Goal: Information Seeking & Learning: Learn about a topic

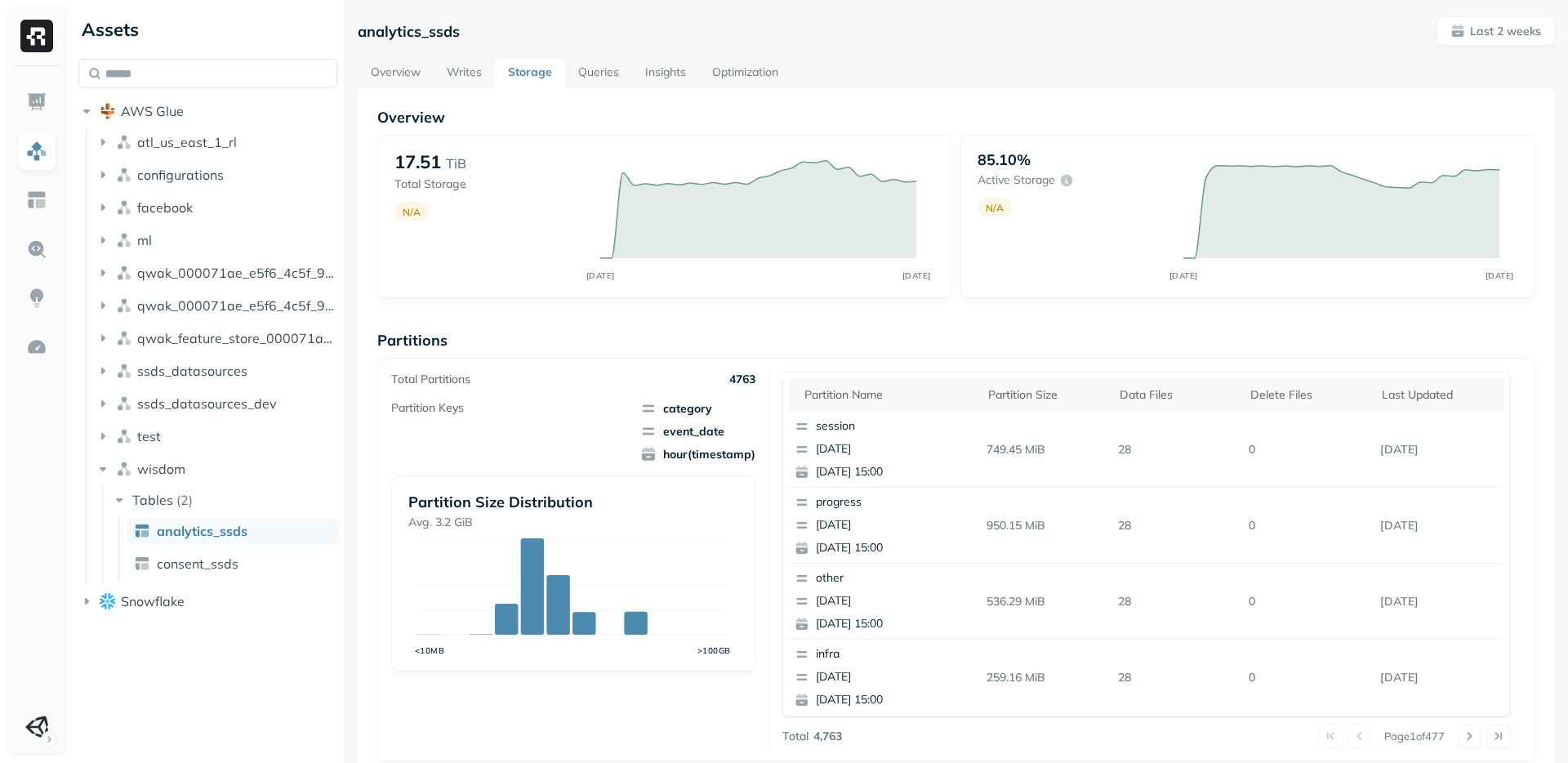
scroll to position [486, 0]
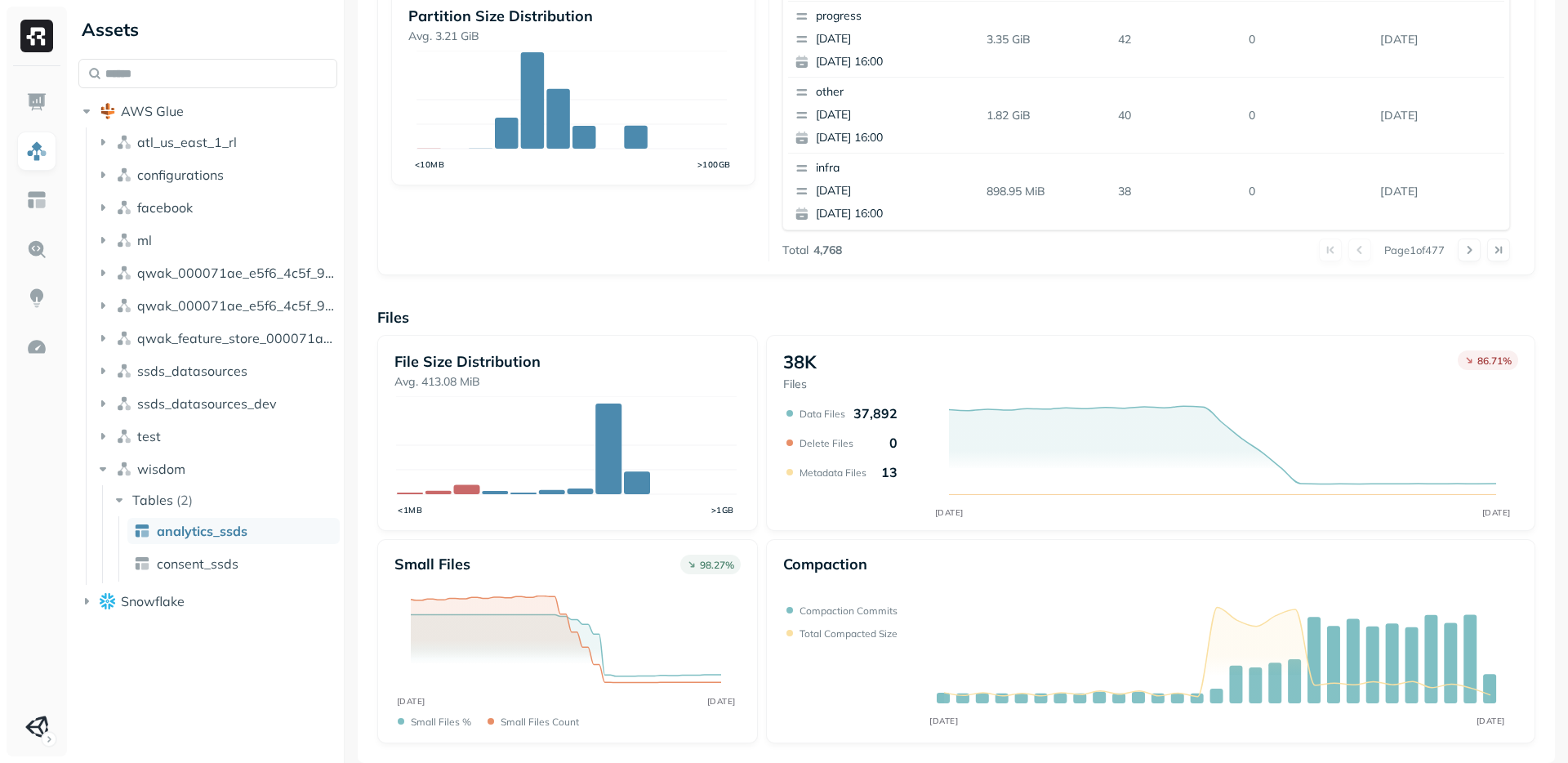
click at [751, 622] on div "Small files 98.27 % AUG 26 SEP 09 Small files % Small files count" at bounding box center [567, 642] width 381 height 204
click at [752, 625] on div "Small files 98.27 % AUG 26 SEP 09 Small files % Small files count" at bounding box center [567, 642] width 381 height 204
click at [754, 539] on div "File Size Distribution Avg. 413.08 MiB <1MB >1GB 38K Files 86.71 % AUG 26 SEP 0…" at bounding box center [956, 539] width 1158 height 409
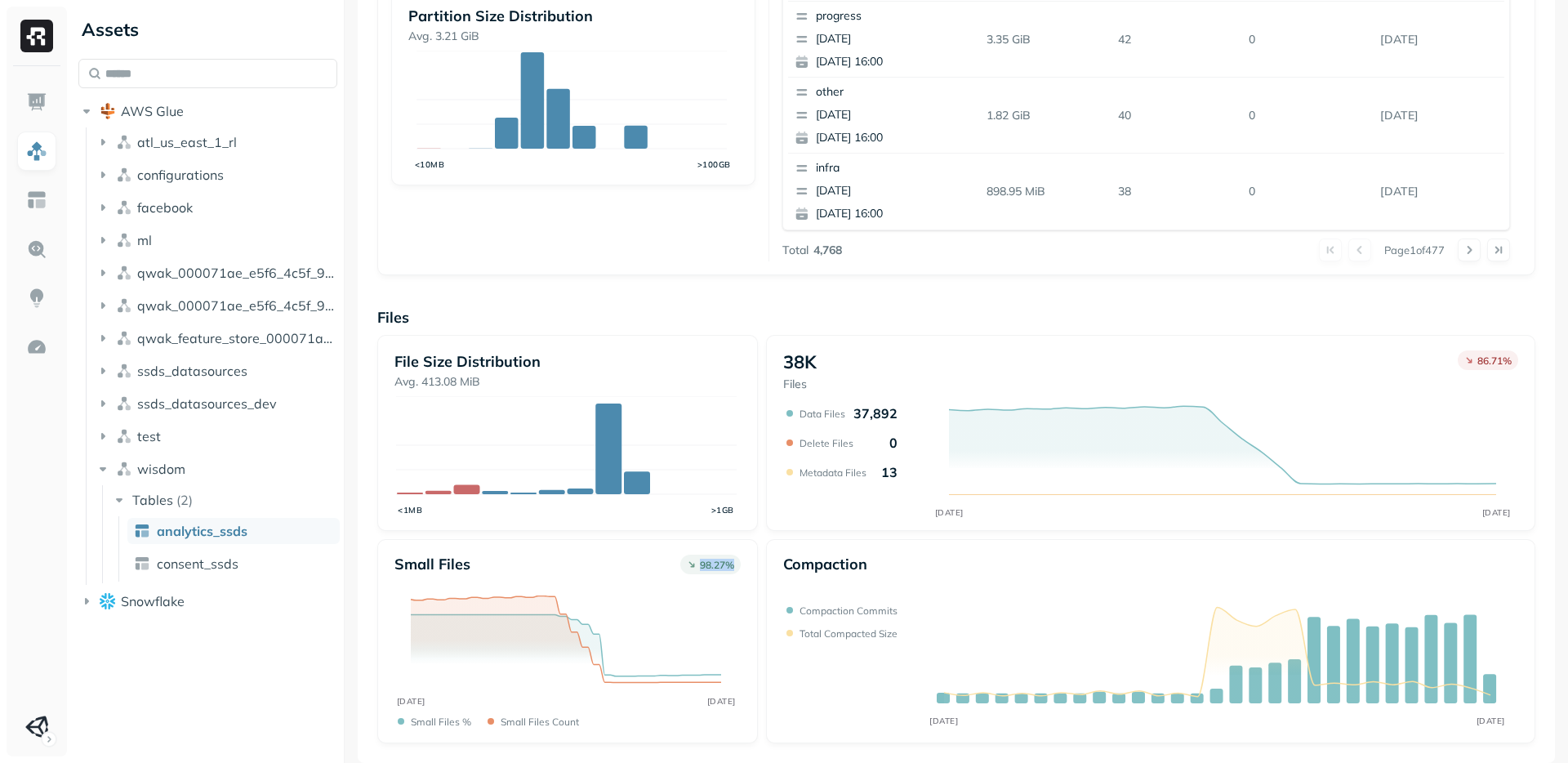
click at [754, 539] on div "File Size Distribution Avg. 413.08 MiB <1MB >1GB 38K Files 86.71 % AUG 26 SEP 0…" at bounding box center [956, 539] width 1158 height 409
click at [765, 533] on div "File Size Distribution Avg. 413.08 MiB <1MB >1GB 38K Files 86.71 % AUG 26 SEP 0…" at bounding box center [956, 539] width 1158 height 409
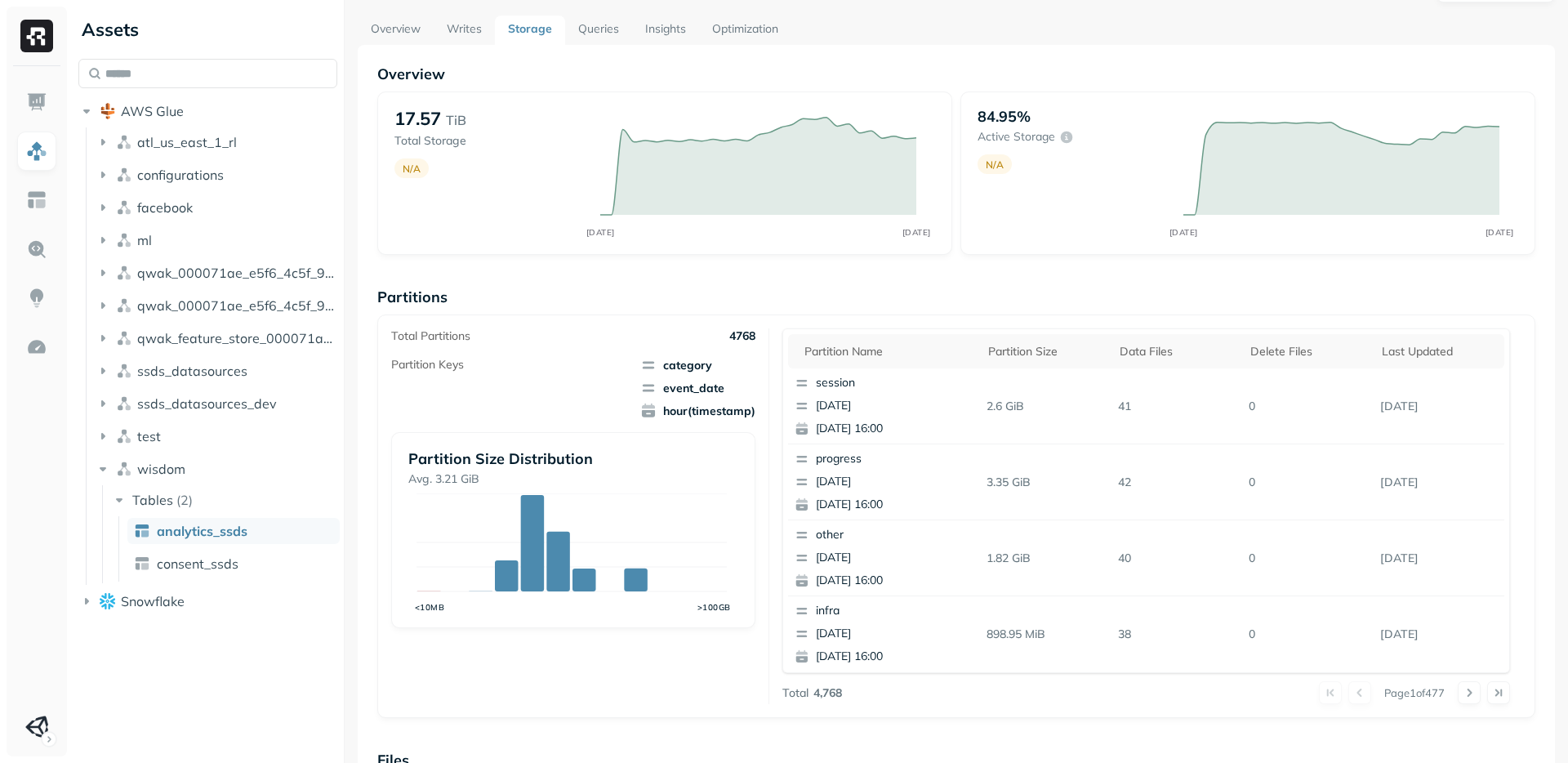
scroll to position [0, 0]
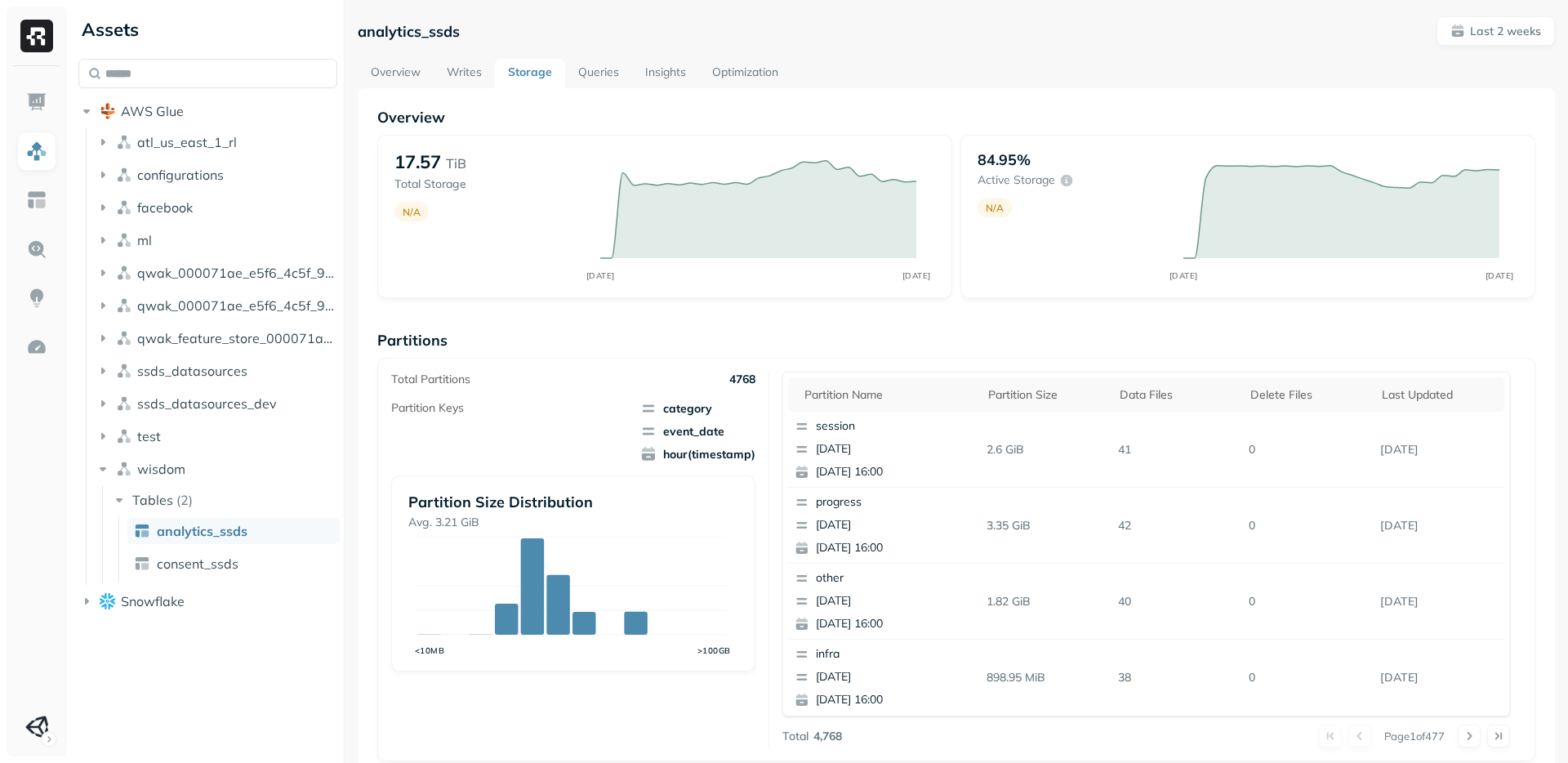
click at [476, 70] on link "Writes" at bounding box center [464, 73] width 61 height 30
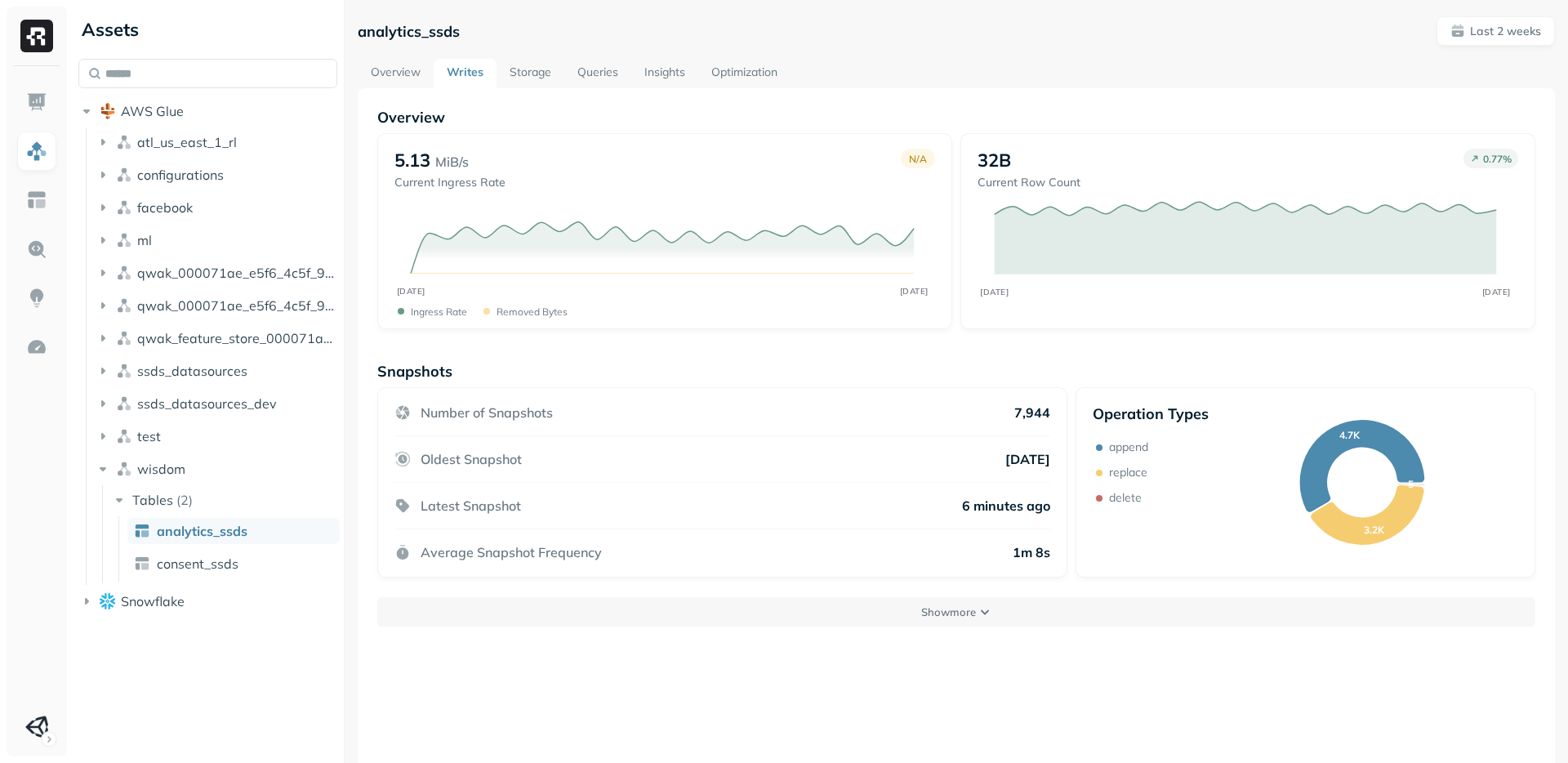
click at [547, 74] on link "Storage" at bounding box center [530, 73] width 68 height 30
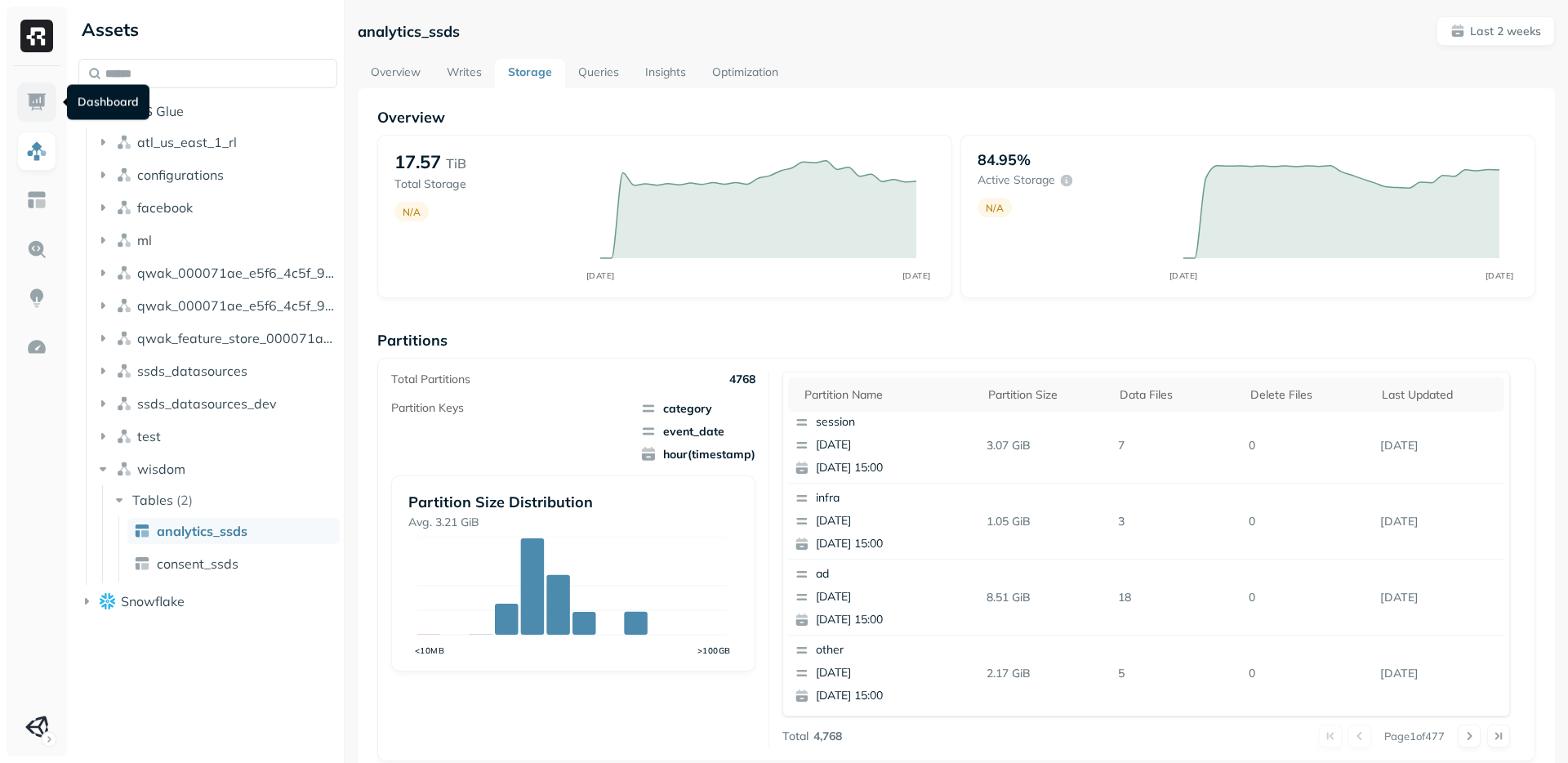
click at [39, 99] on img at bounding box center [36, 102] width 21 height 21
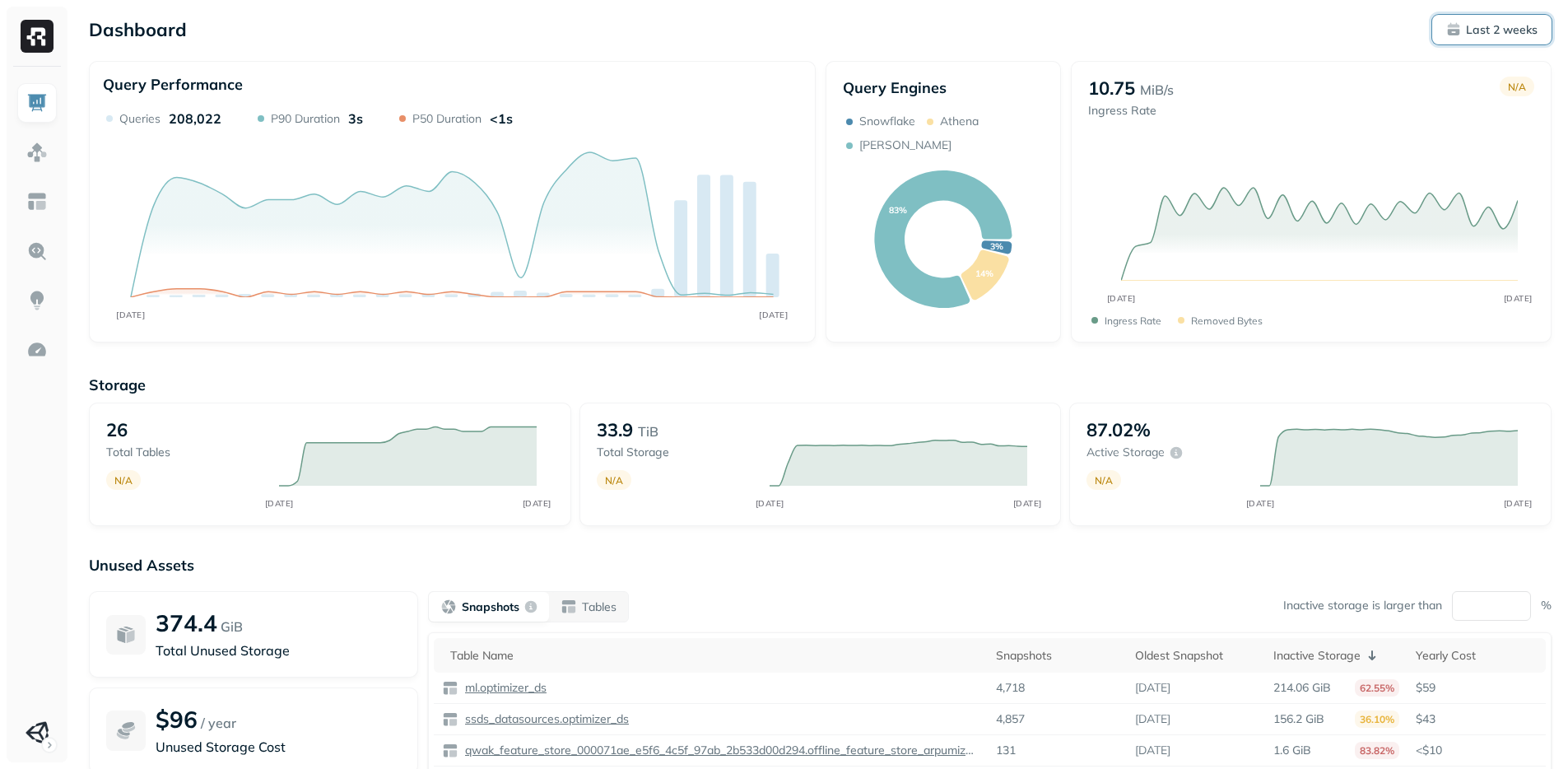
drag, startPoint x: 1468, startPoint y: 30, endPoint x: 1436, endPoint y: 42, distance: 34.2
click at [1468, 31] on p "Last 2 weeks" at bounding box center [1501, 30] width 72 height 16
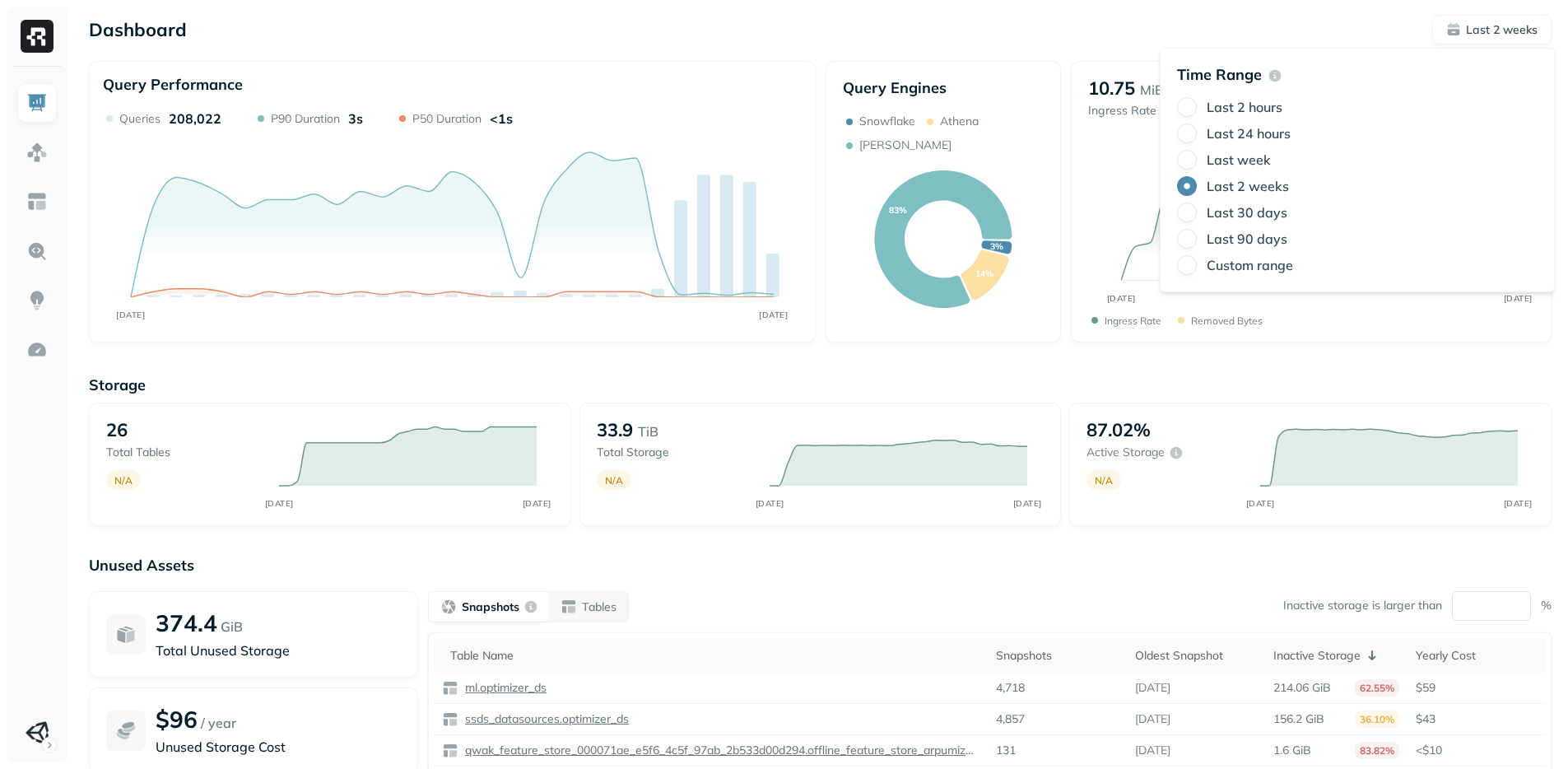
click at [1203, 154] on div "Last week" at bounding box center [1357, 159] width 360 height 20
click at [1193, 155] on button "Last week" at bounding box center [1186, 159] width 20 height 20
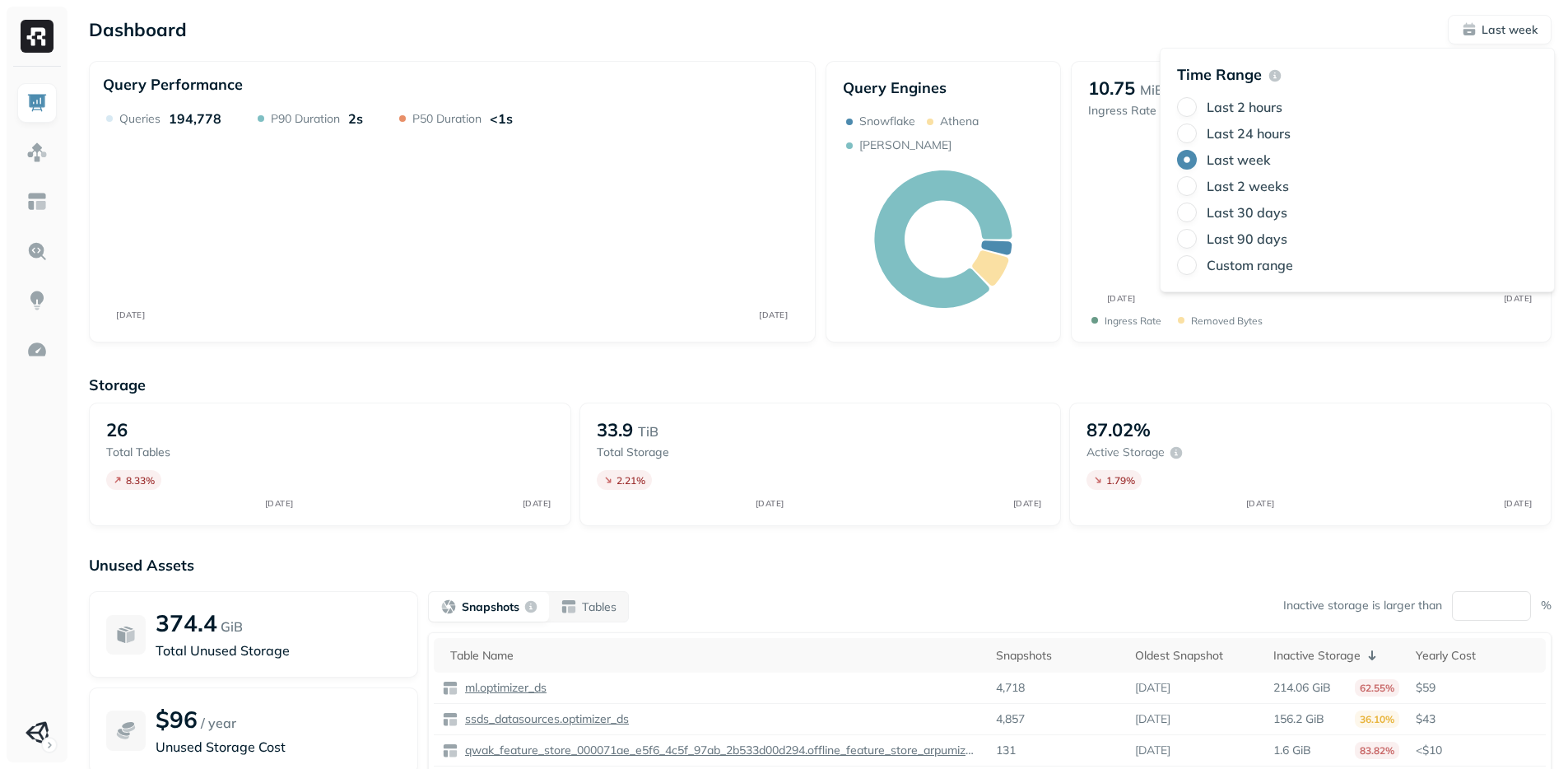
click at [1133, 49] on div "Dashboard Last week Query Performance SEP [DATE] Queries 194,778 P90 Duration 2…" at bounding box center [820, 458] width 1495 height 917
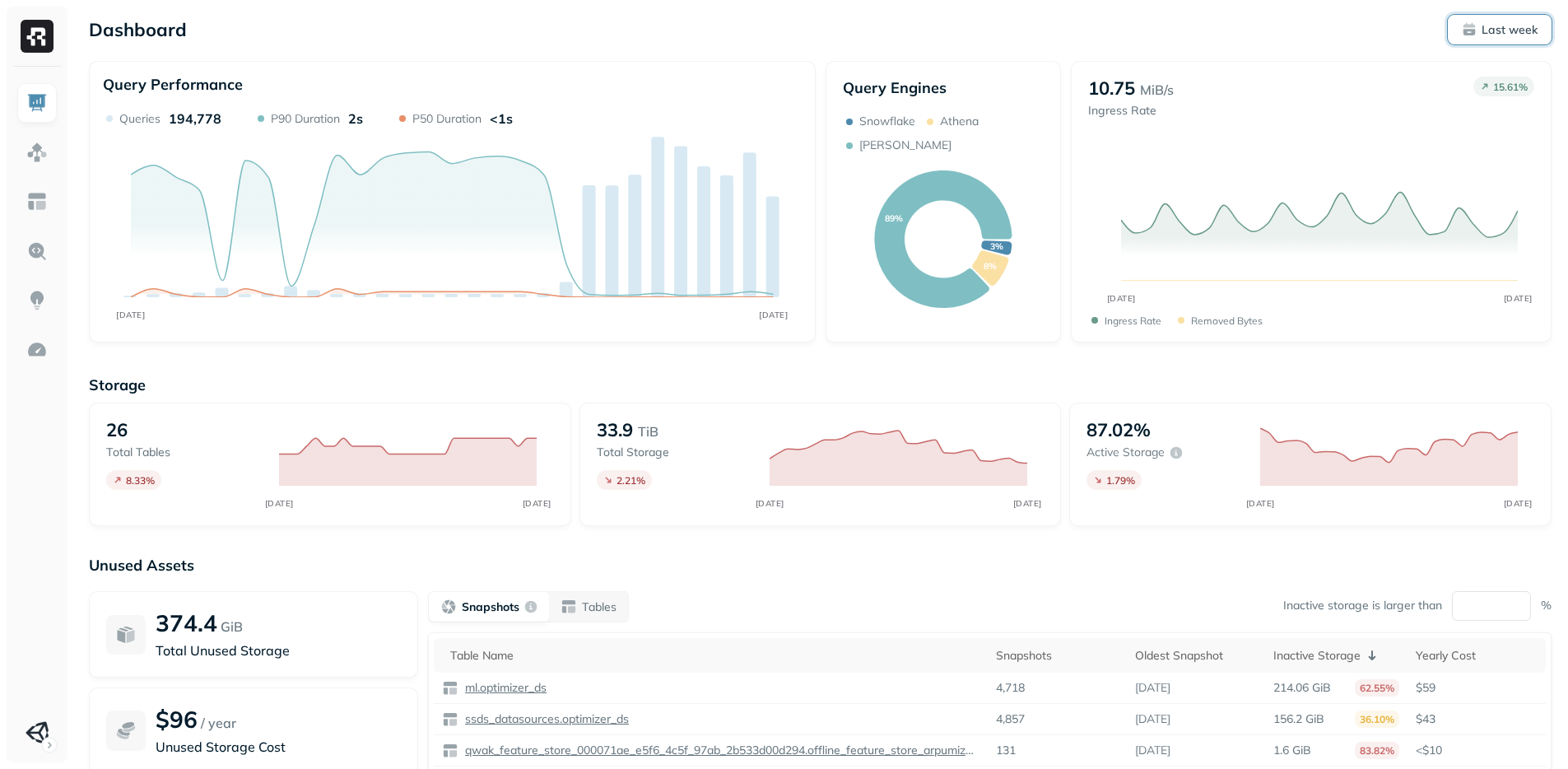
click at [1511, 36] on p "Last week" at bounding box center [1509, 30] width 56 height 16
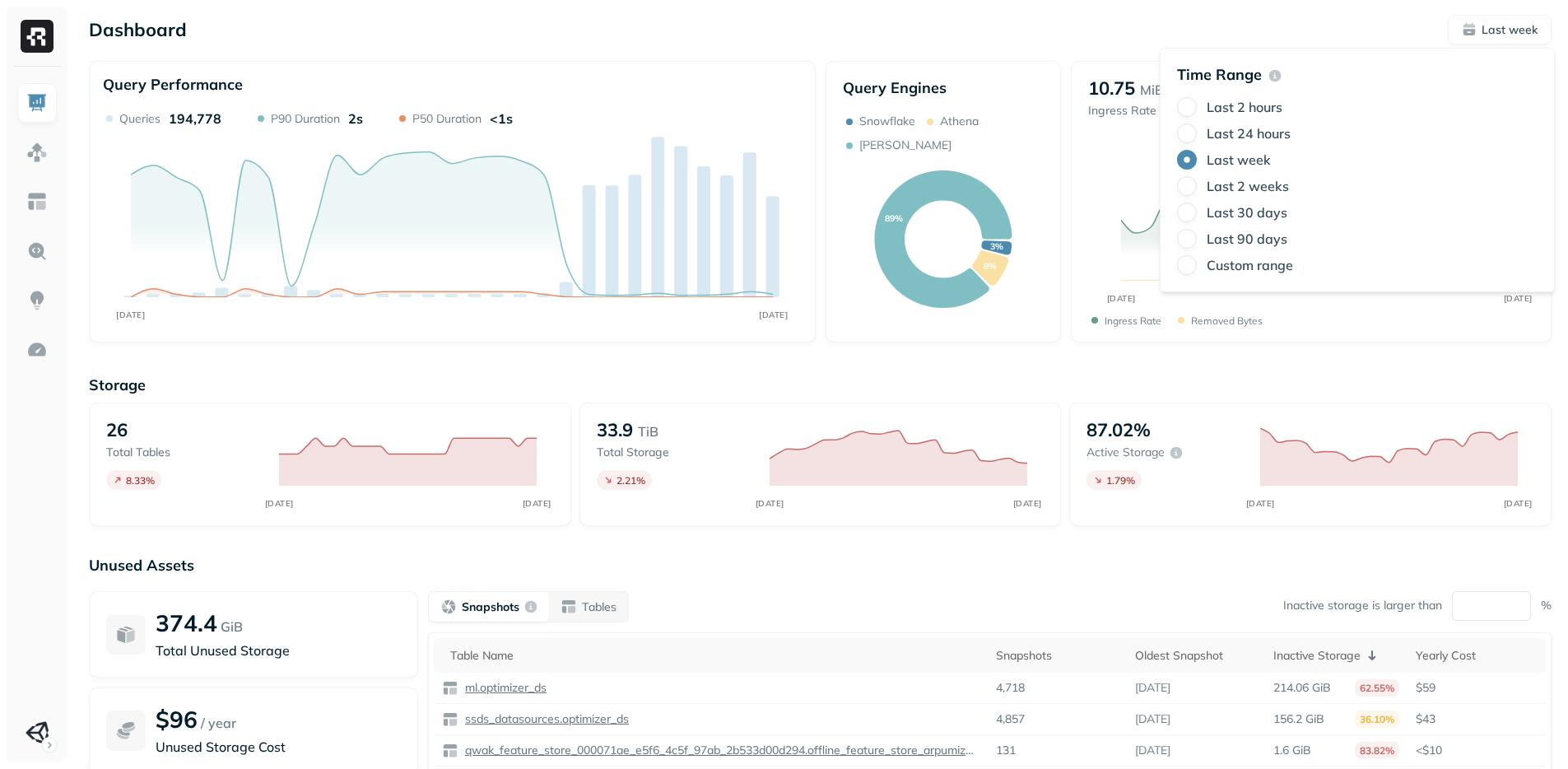
click at [1258, 132] on label "Last 24 hours" at bounding box center [1249, 134] width 84 height 17
click at [1196, 132] on button "Last 24 hours" at bounding box center [1186, 133] width 20 height 20
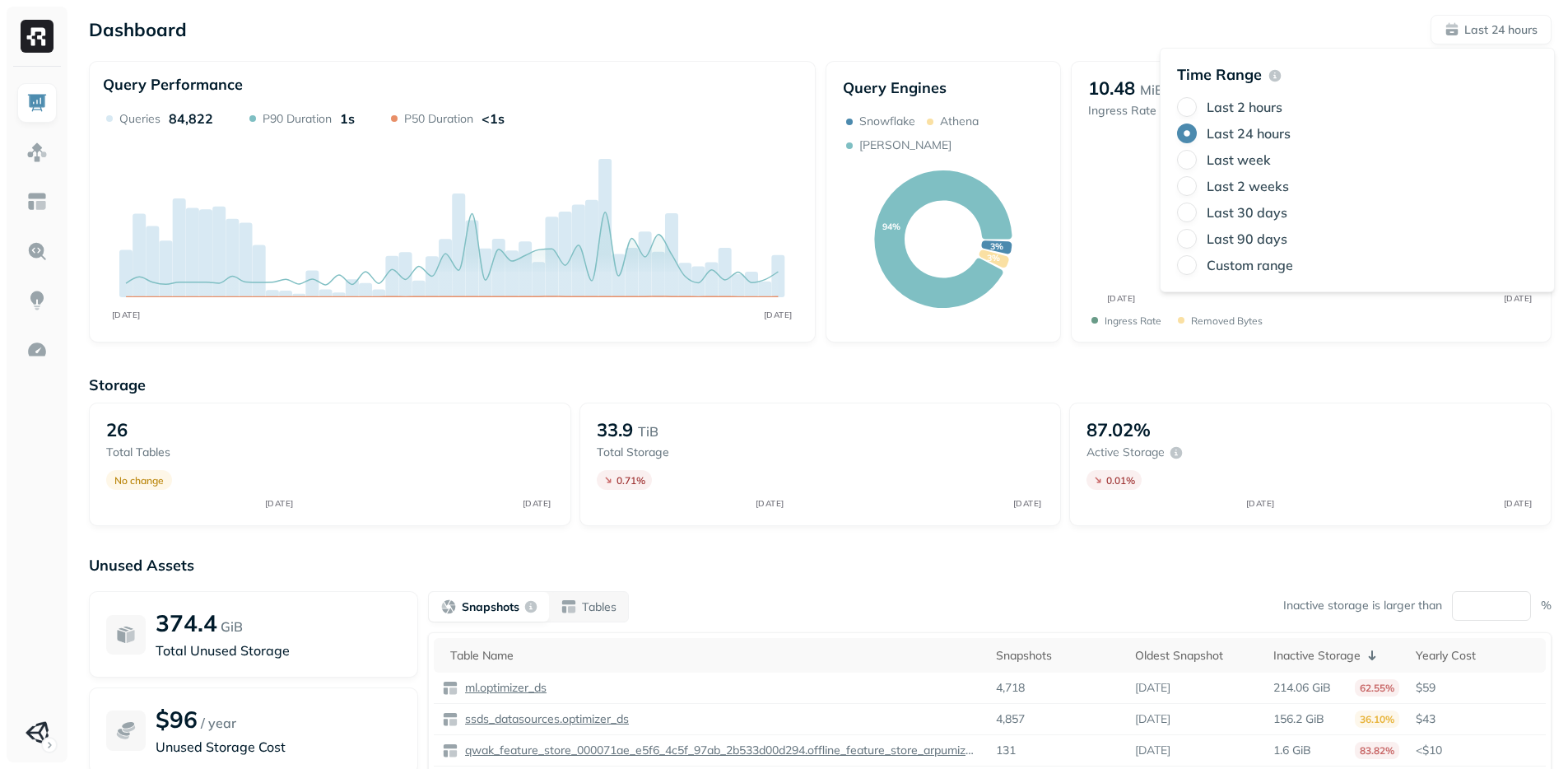
click at [1166, 34] on div "Dashboard Last 24 hours" at bounding box center [820, 30] width 1462 height 30
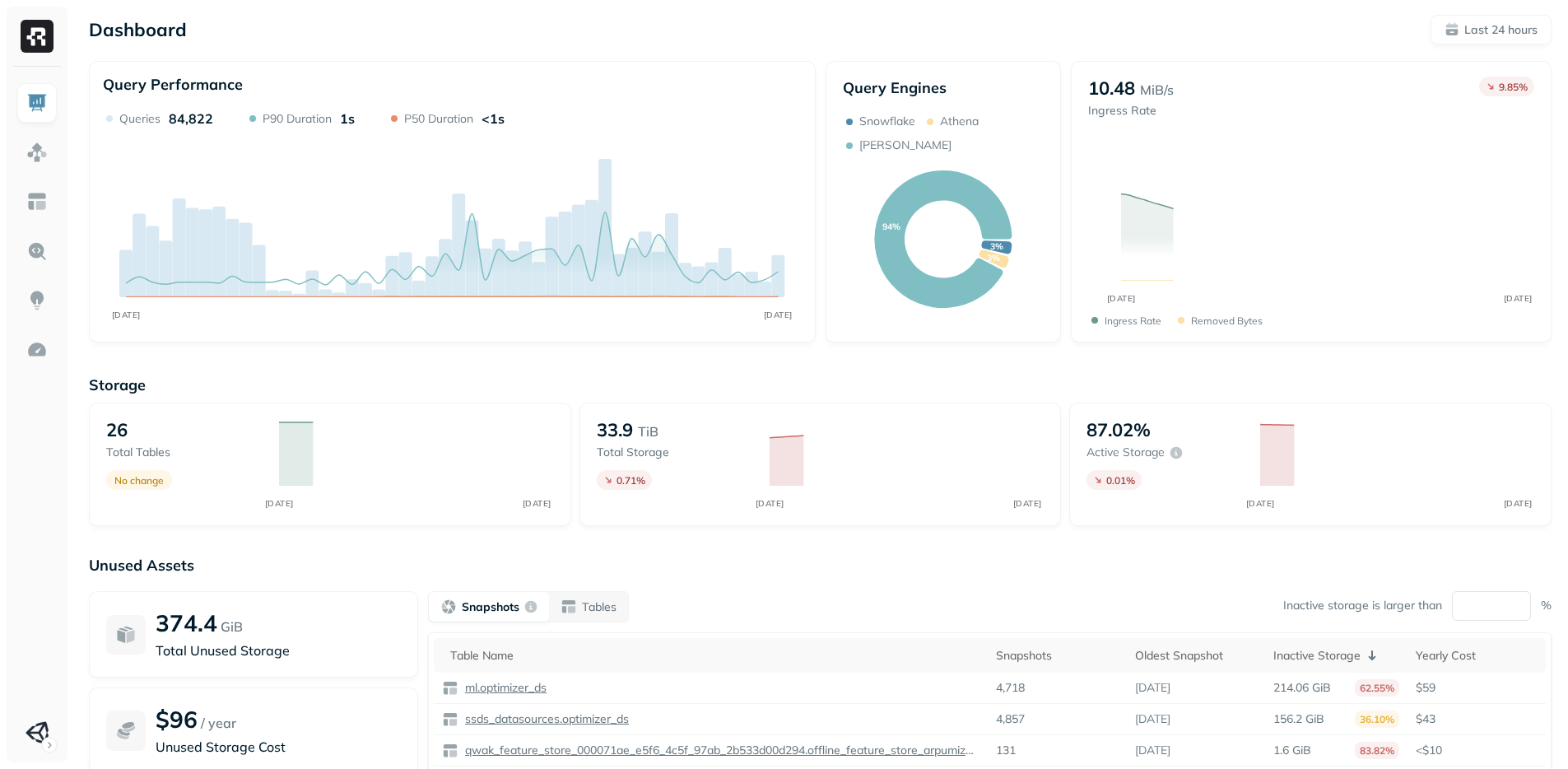
click at [1149, 32] on div "Dashboard Last 24 hours" at bounding box center [820, 30] width 1462 height 30
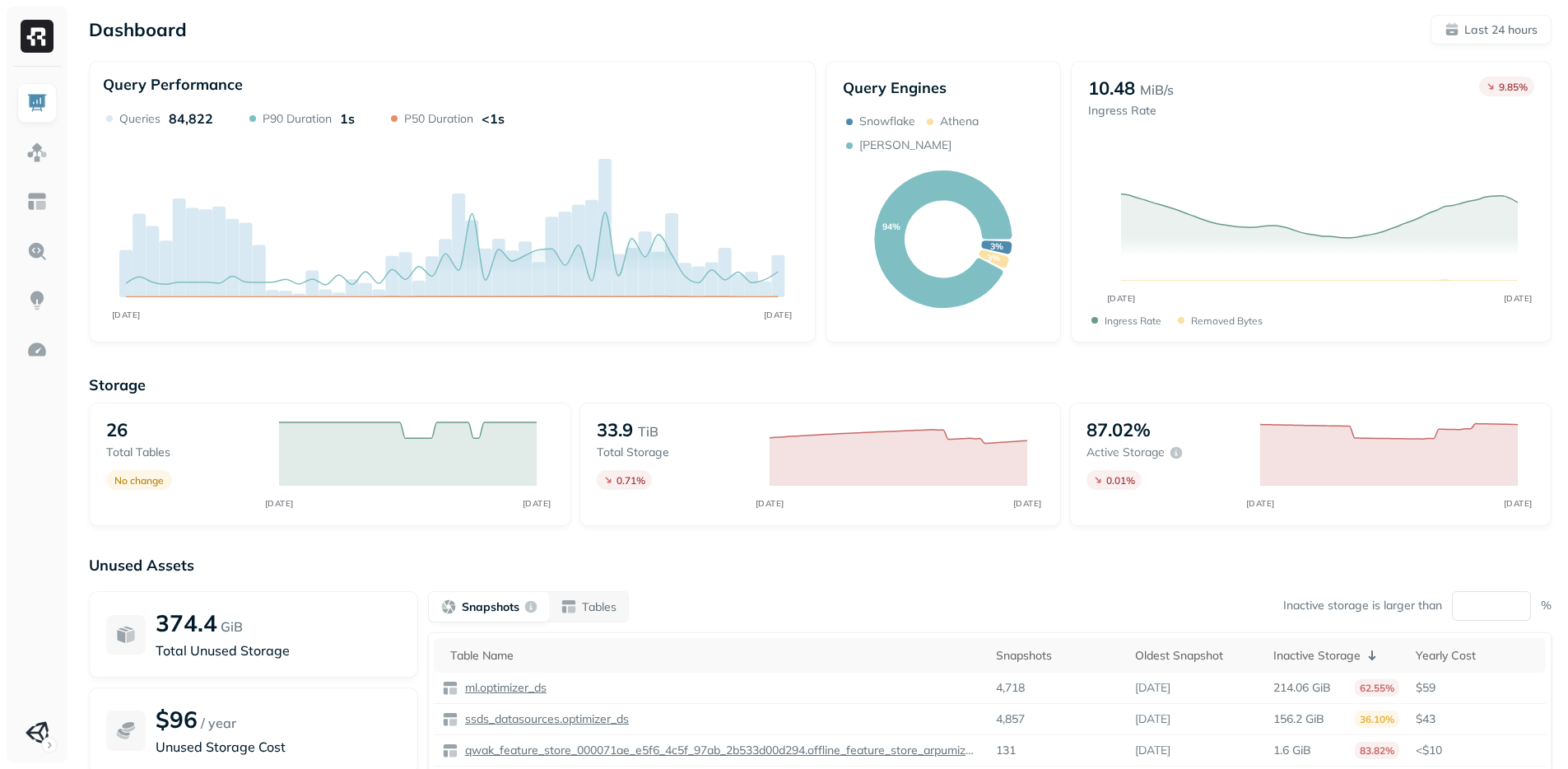
click at [1167, 39] on div "Dashboard Last 24 hours" at bounding box center [820, 30] width 1462 height 30
click at [897, 615] on div "Snapshots Tables Inactive storage is larger than ** %" at bounding box center [989, 606] width 1123 height 31
click at [897, 589] on div "Unused Assets 374.4 GiB Total Unused Storage $96 / year Unused Storage Cost Sna…" at bounding box center [820, 720] width 1462 height 329
click at [933, 568] on p "Unused Assets" at bounding box center [820, 565] width 1462 height 19
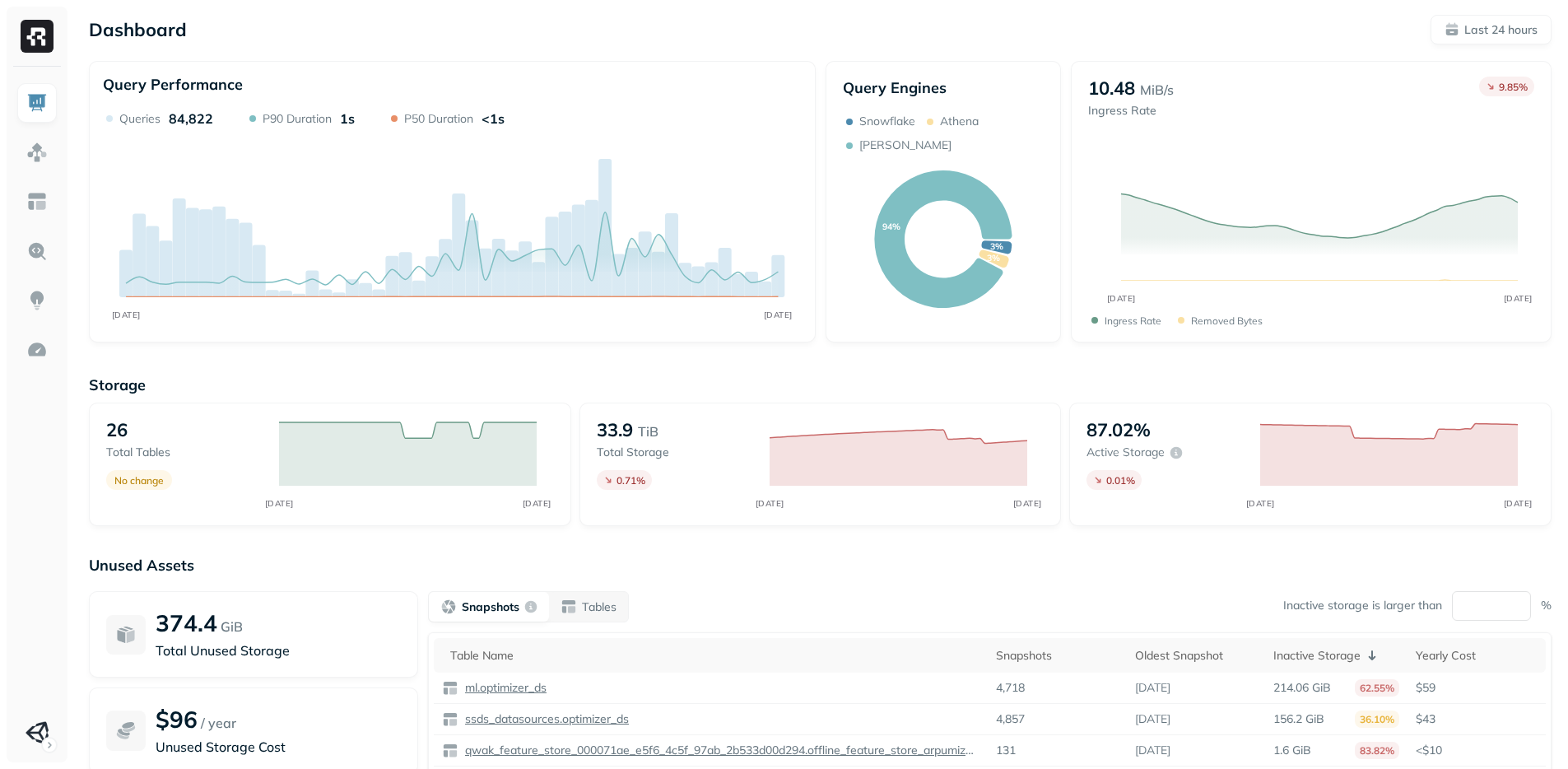
click at [933, 568] on p "Unused Assets" at bounding box center [820, 565] width 1462 height 19
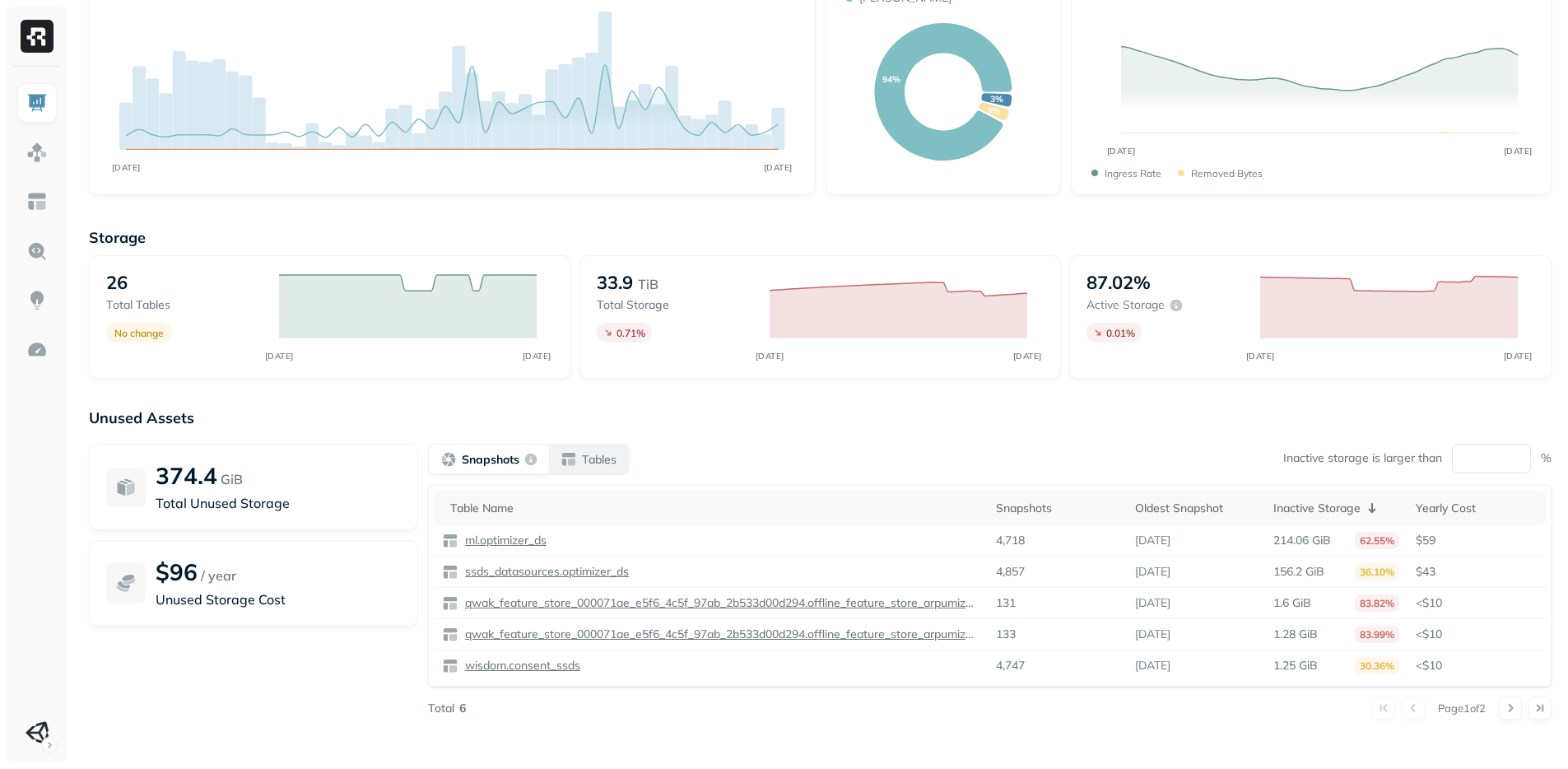
click at [585, 461] on p "Tables" at bounding box center [599, 460] width 35 height 16
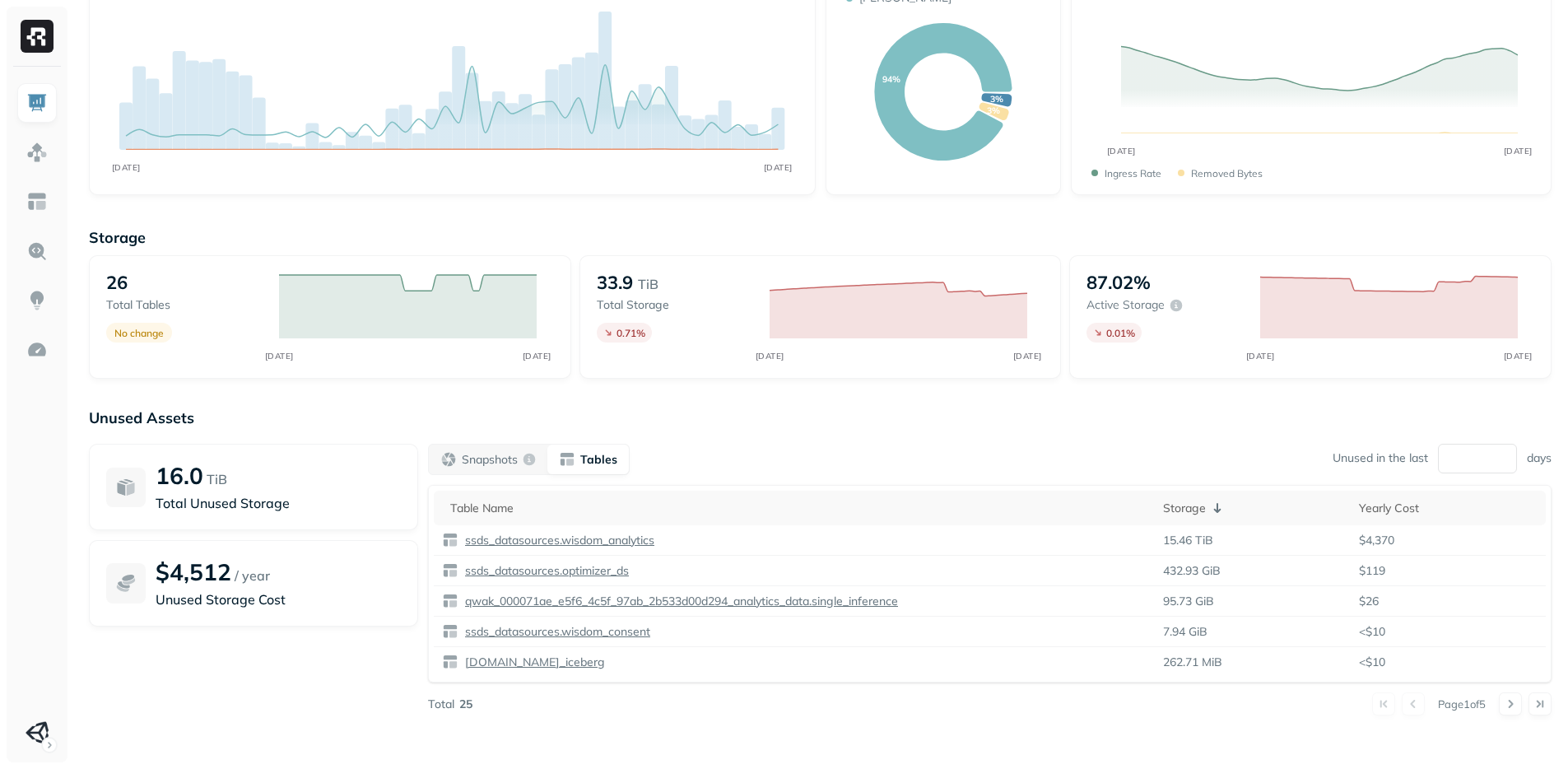
click at [329, 475] on div "16.0 TiB" at bounding box center [278, 475] width 246 height 29
drag, startPoint x: 329, startPoint y: 475, endPoint x: 332, endPoint y: 509, distance: 34.1
click at [332, 509] on div "16.0 TiB Total Unused Storage" at bounding box center [278, 487] width 246 height 52
click at [332, 509] on p "Total Unused Storage" at bounding box center [278, 503] width 246 height 20
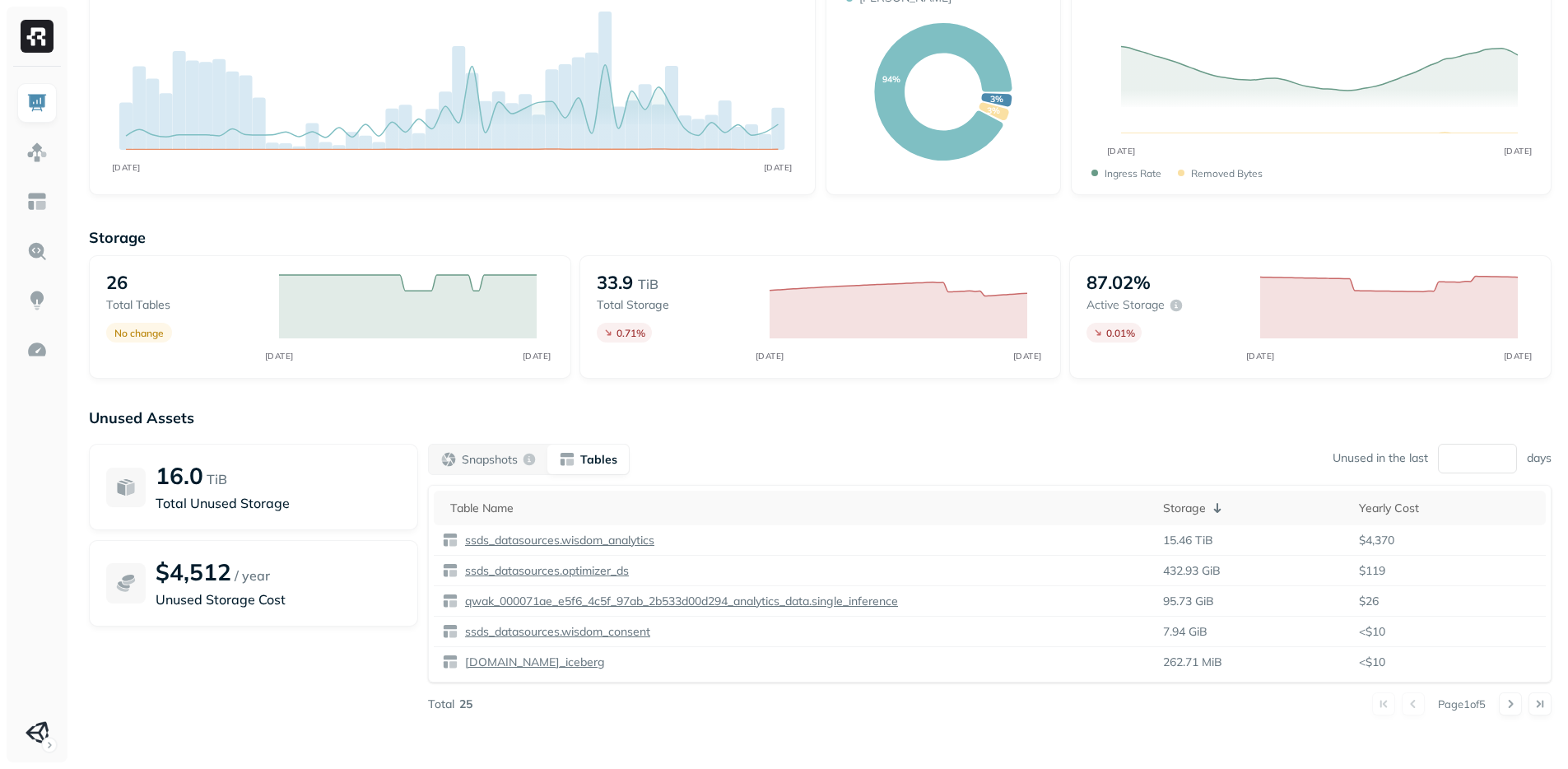
click at [938, 471] on div "Snapshots Tables Unused in the last ** days" at bounding box center [989, 459] width 1123 height 31
click at [1481, 472] on input "**" at bounding box center [1477, 459] width 79 height 30
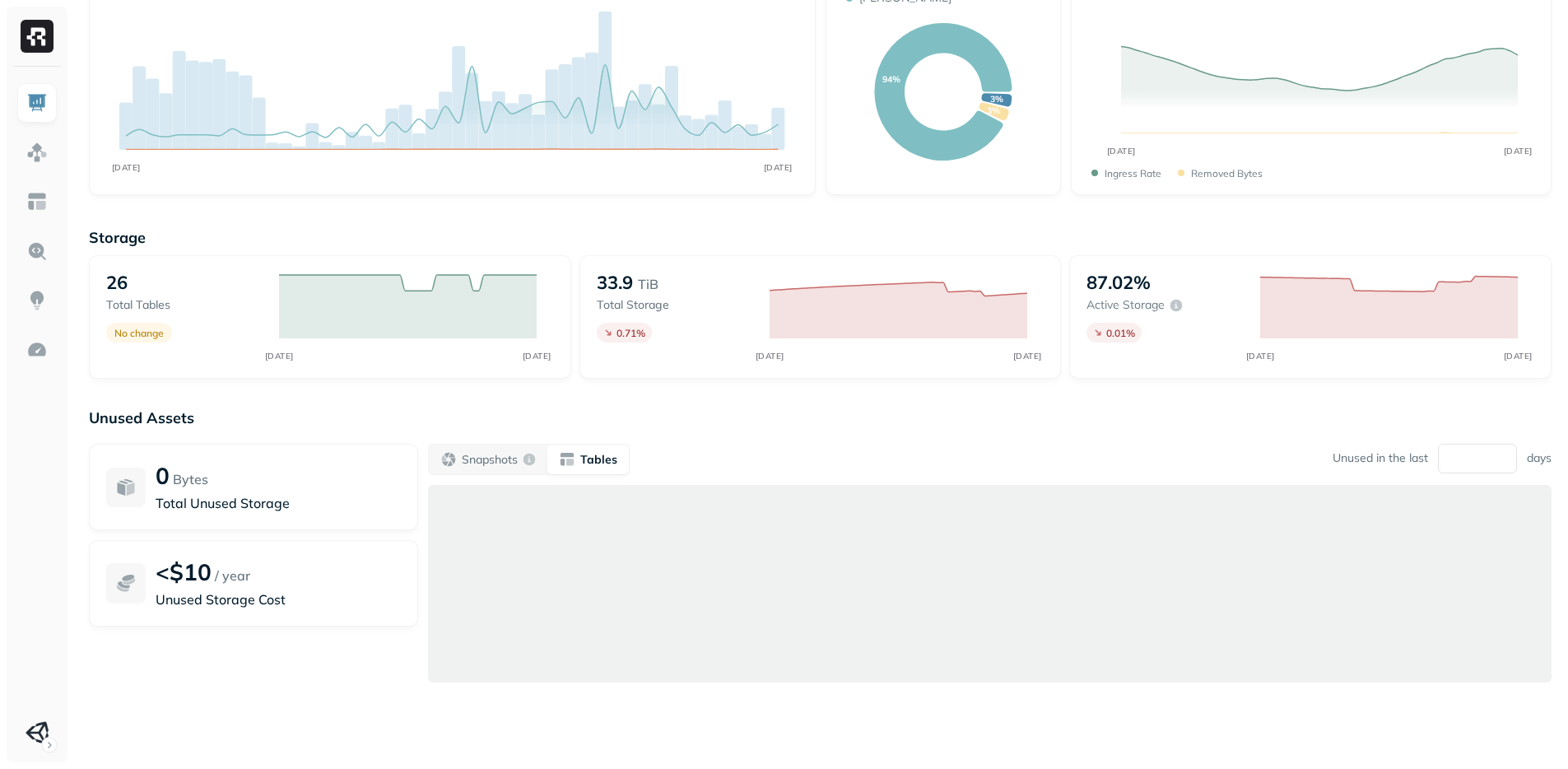
click at [1266, 450] on div "Snapshots Tables Unused in the last * days" at bounding box center [989, 459] width 1123 height 31
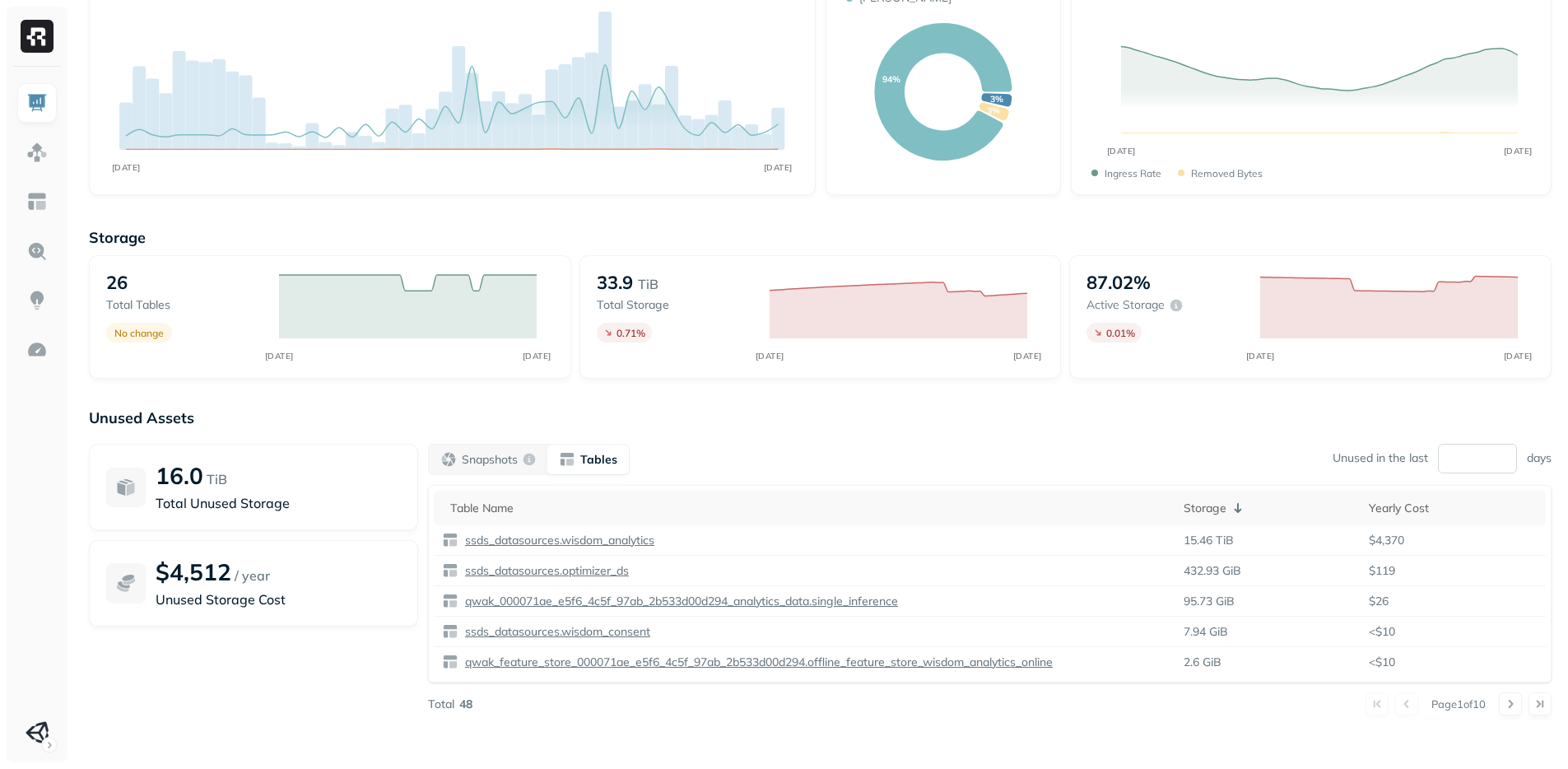
click at [1438, 457] on input "*" at bounding box center [1477, 459] width 79 height 30
type input "**"
click at [1160, 444] on div "Snapshots Tables Unused in the last ** days" at bounding box center [989, 459] width 1123 height 31
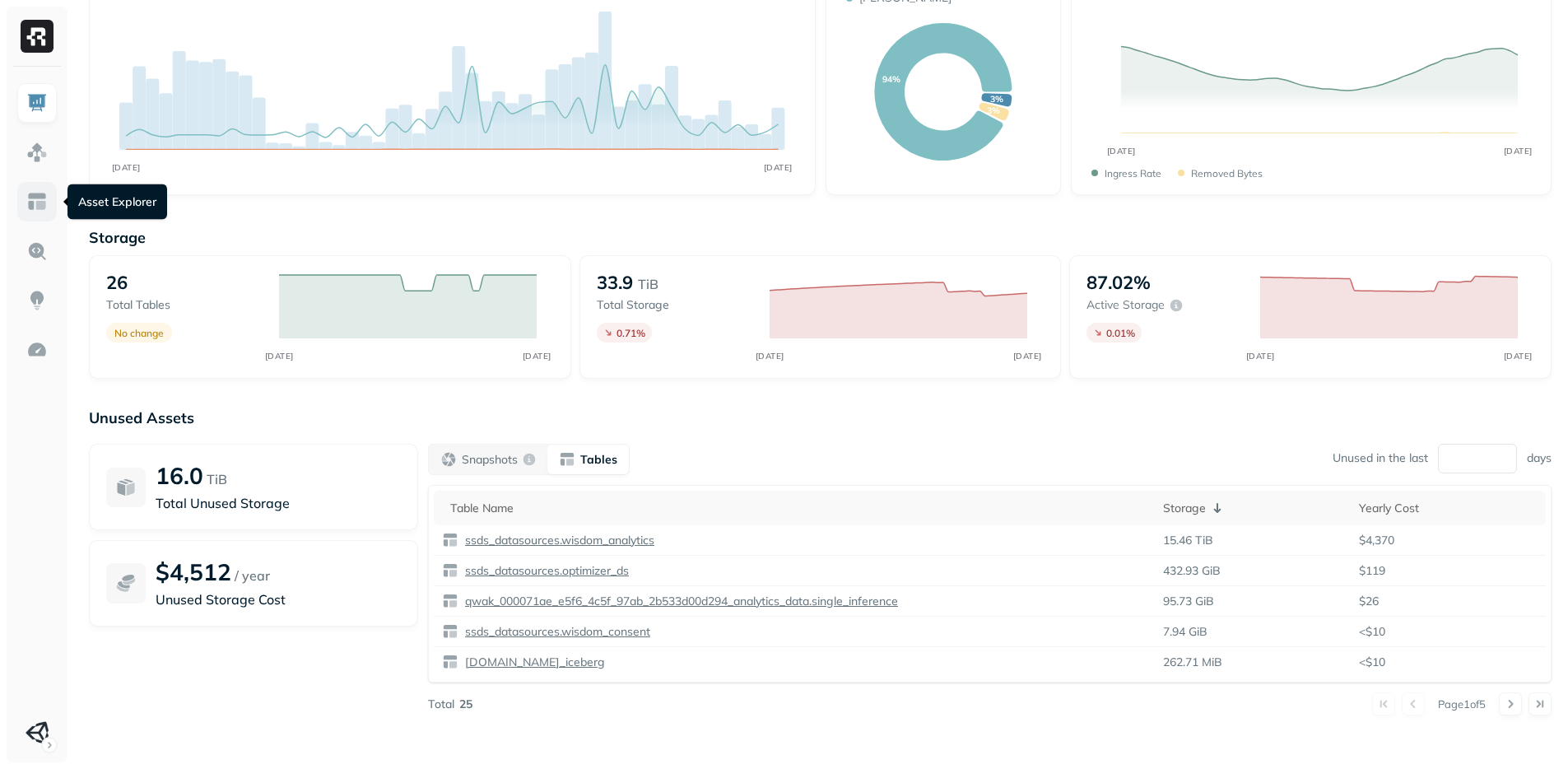
click at [19, 197] on link at bounding box center [37, 202] width 39 height 39
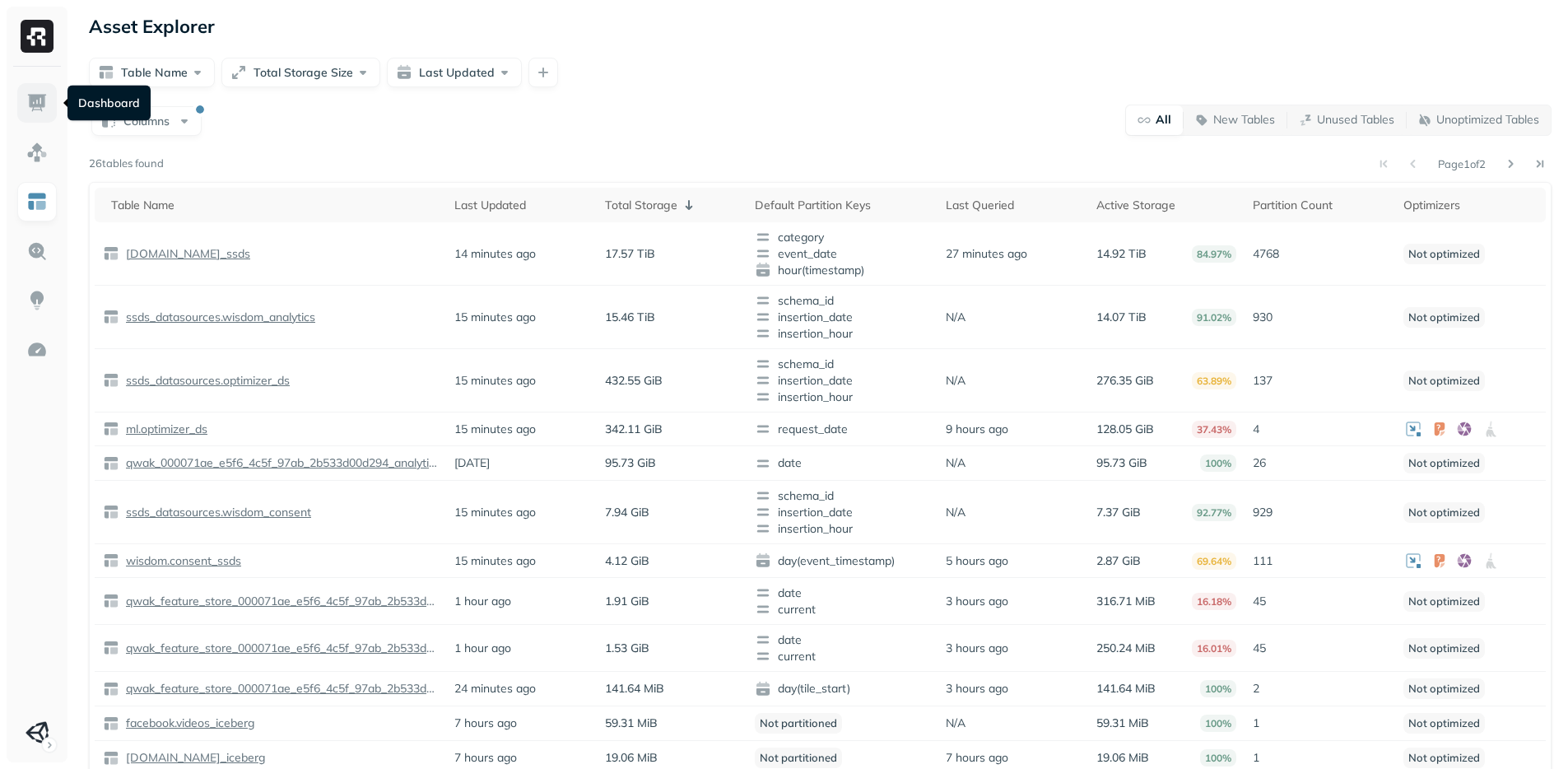
click at [34, 107] on img at bounding box center [36, 103] width 21 height 21
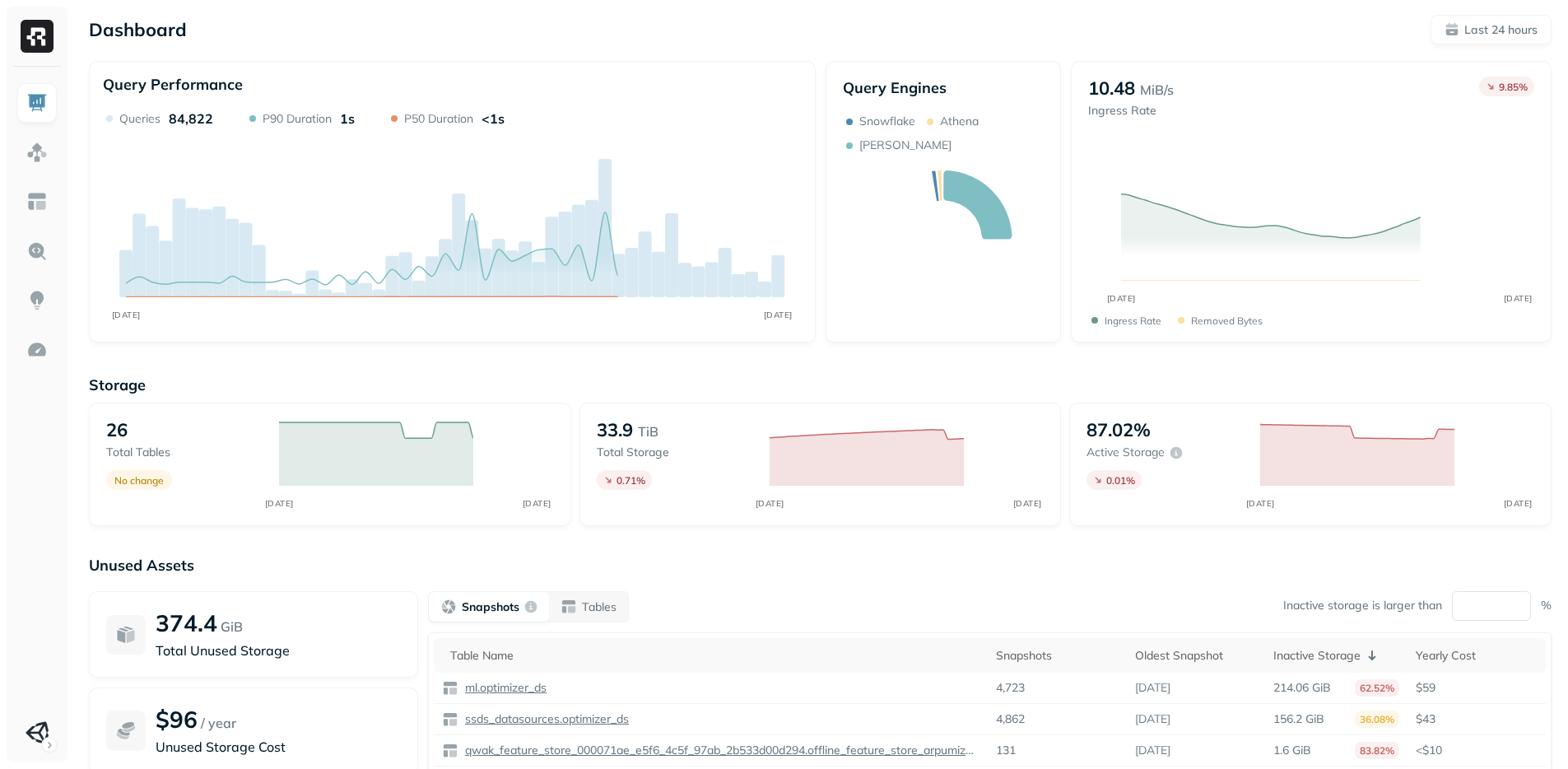
scroll to position [148, 0]
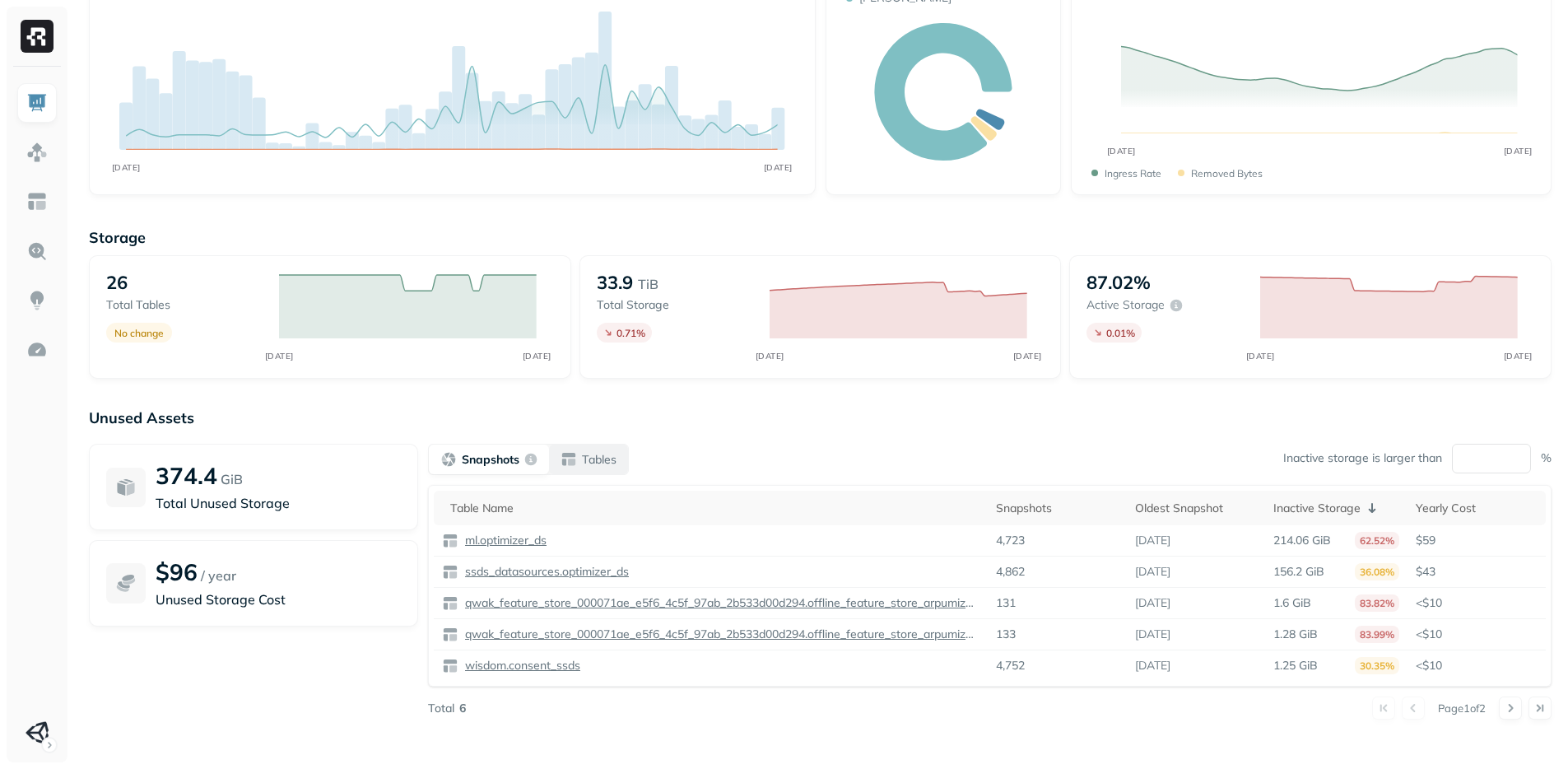
click at [617, 448] on button "Tables" at bounding box center [588, 460] width 79 height 30
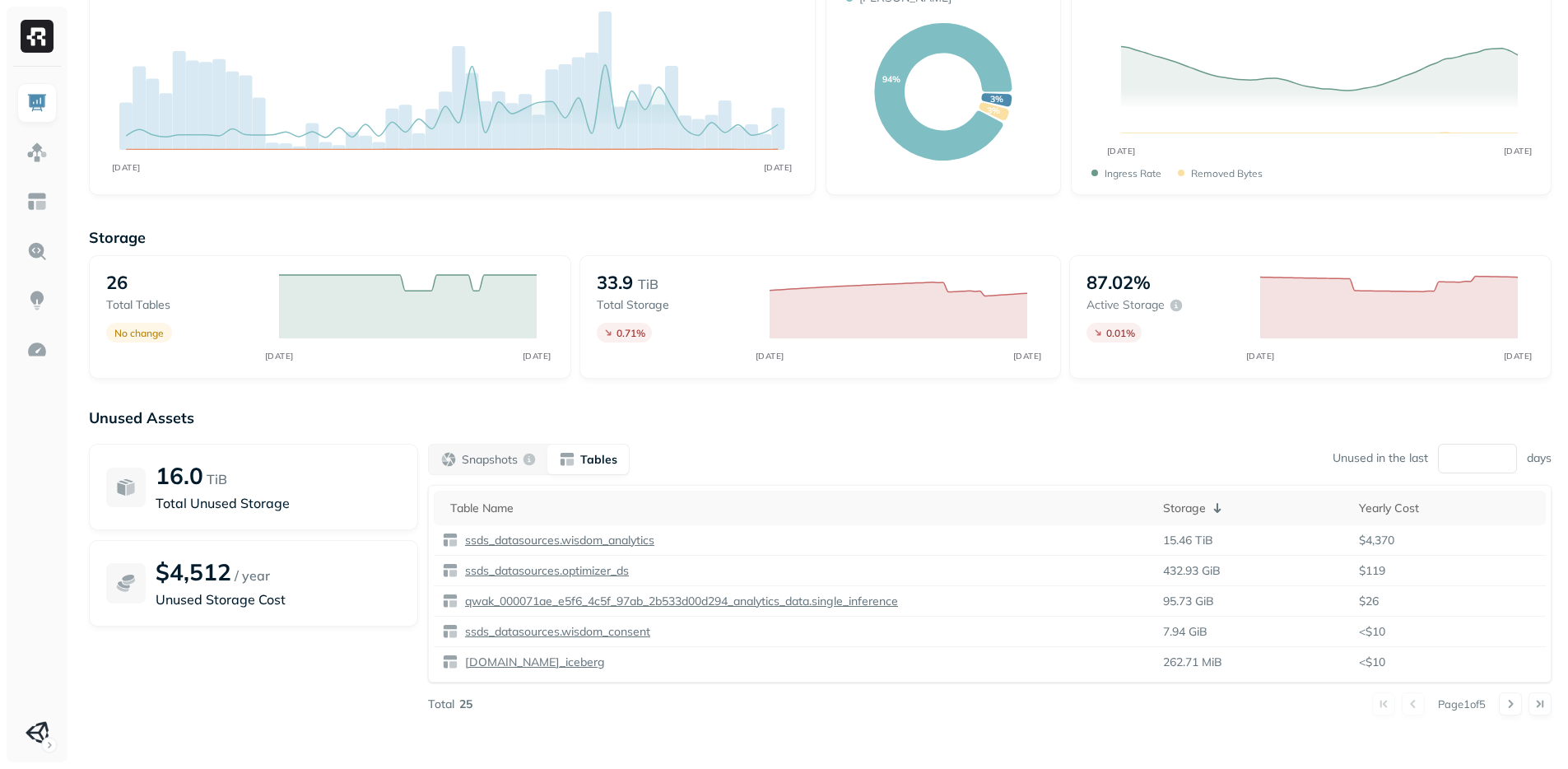
click at [693, 434] on div "Unused Assets 16.0 TiB Total Unused Storage $4,512 / year Unused Storage Cost S…" at bounding box center [820, 573] width 1462 height 329
